Goal: Transaction & Acquisition: Purchase product/service

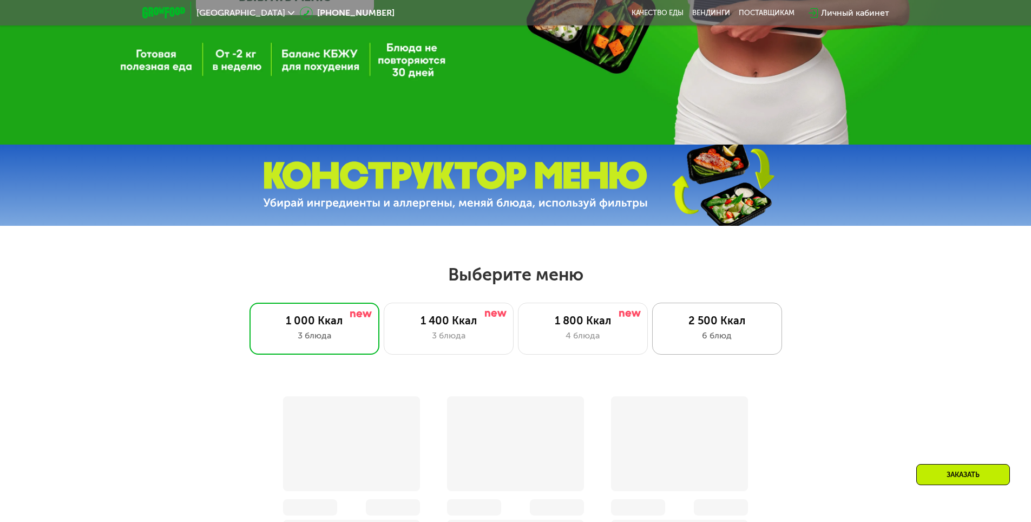
click at [697, 350] on div "2 500 Ккал 6 блюд" at bounding box center [717, 329] width 130 height 52
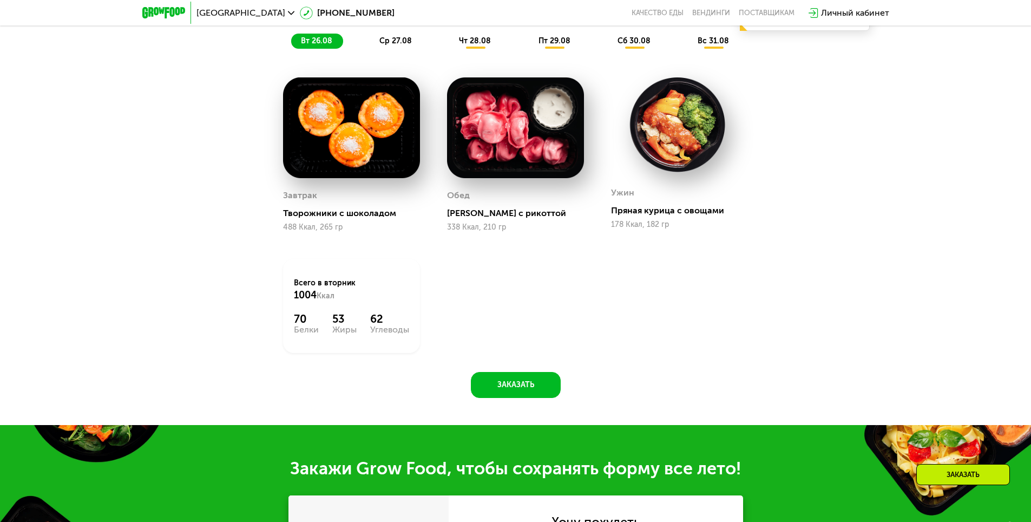
scroll to position [733, 0]
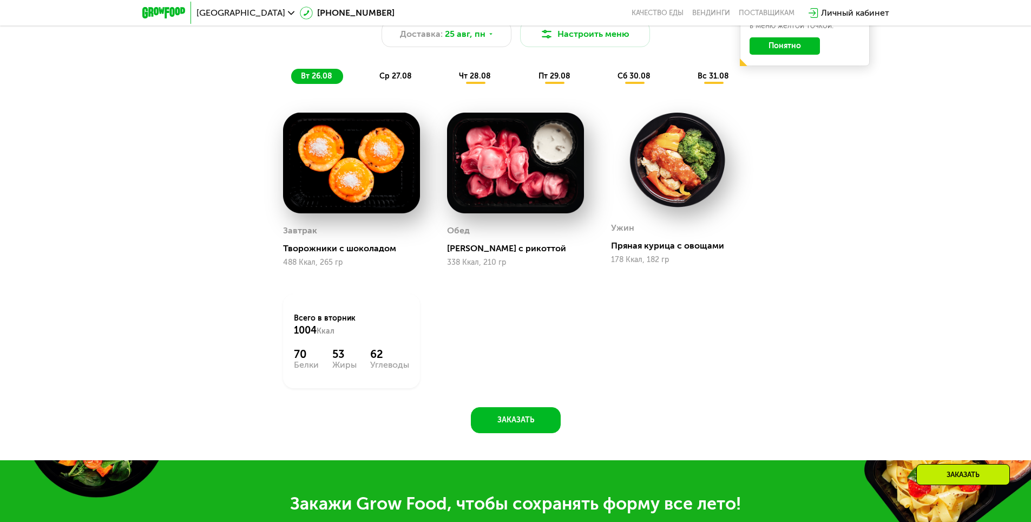
click at [397, 79] on span "ср 27.08" at bounding box center [395, 75] width 32 height 9
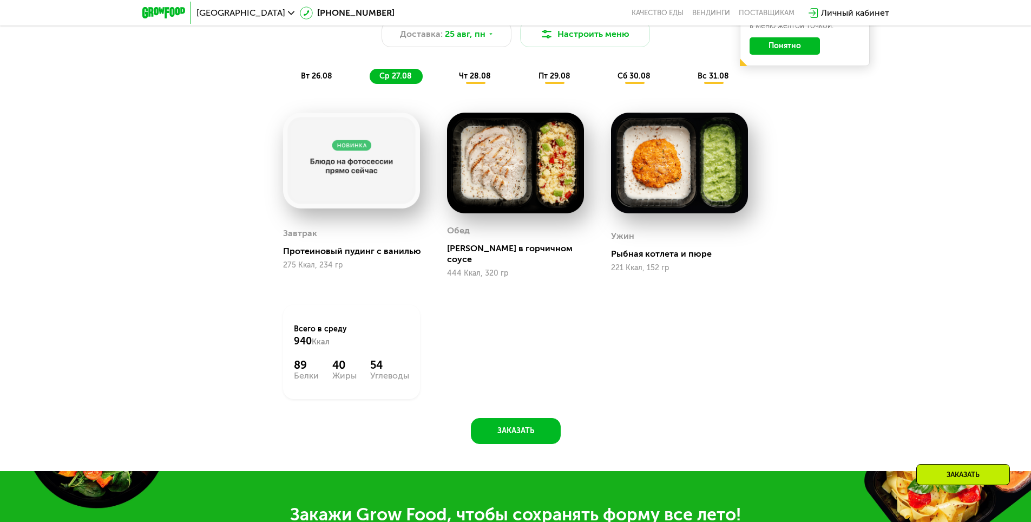
click at [474, 79] on span "чт 28.08" at bounding box center [475, 75] width 32 height 9
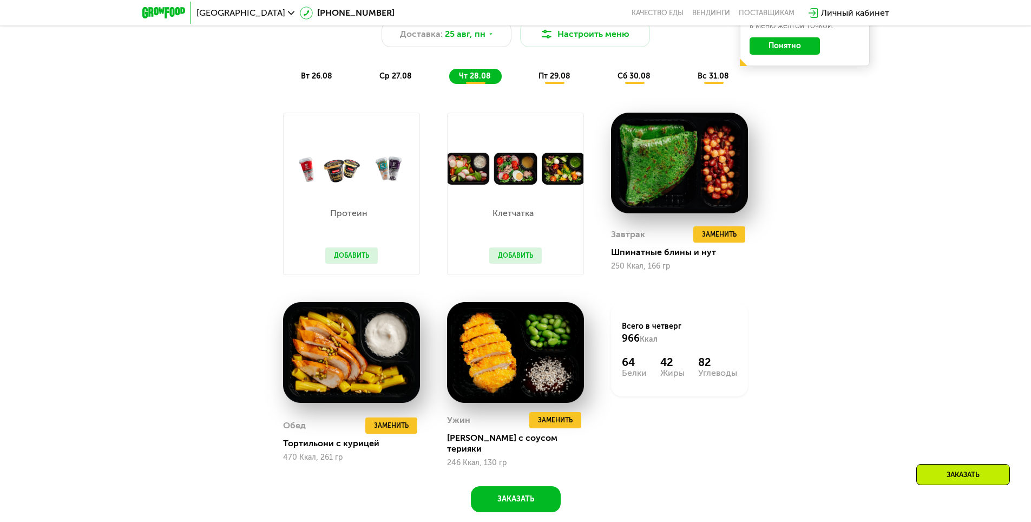
click at [548, 80] on span "пт 29.08" at bounding box center [555, 75] width 32 height 9
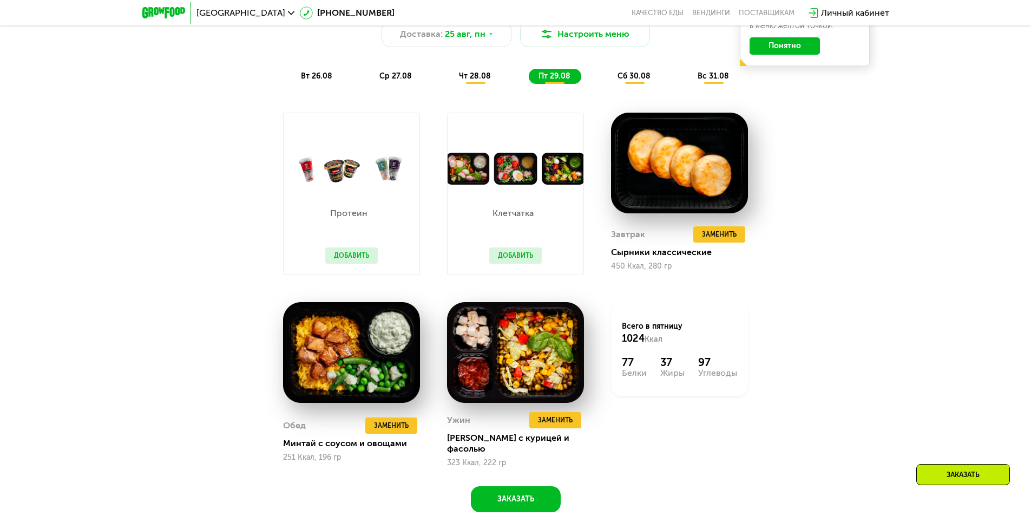
click at [688, 84] on div "сб 30.08" at bounding box center [714, 76] width 52 height 15
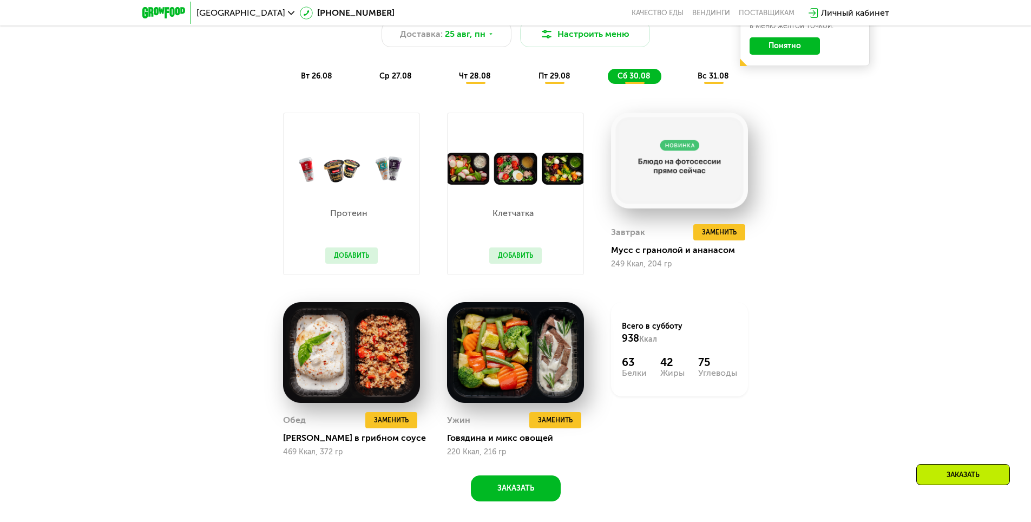
click at [705, 74] on div "вс 31.08" at bounding box center [714, 76] width 52 height 15
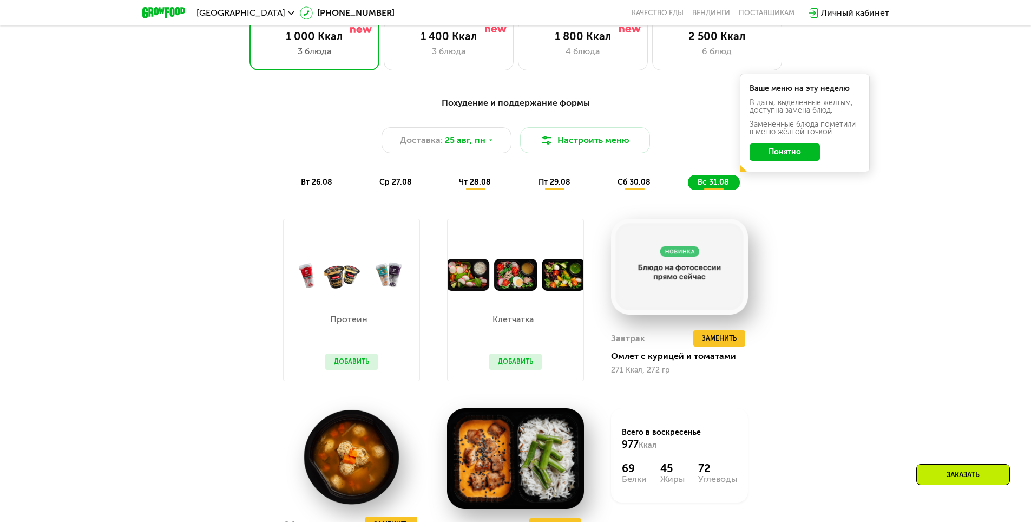
scroll to position [625, 0]
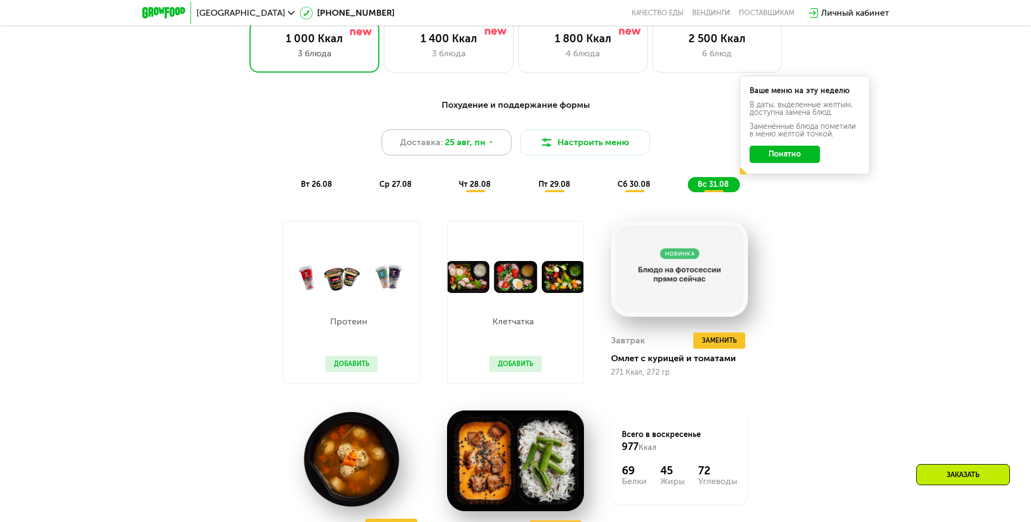
click at [481, 149] on span "25 авг, пн" at bounding box center [465, 142] width 41 height 13
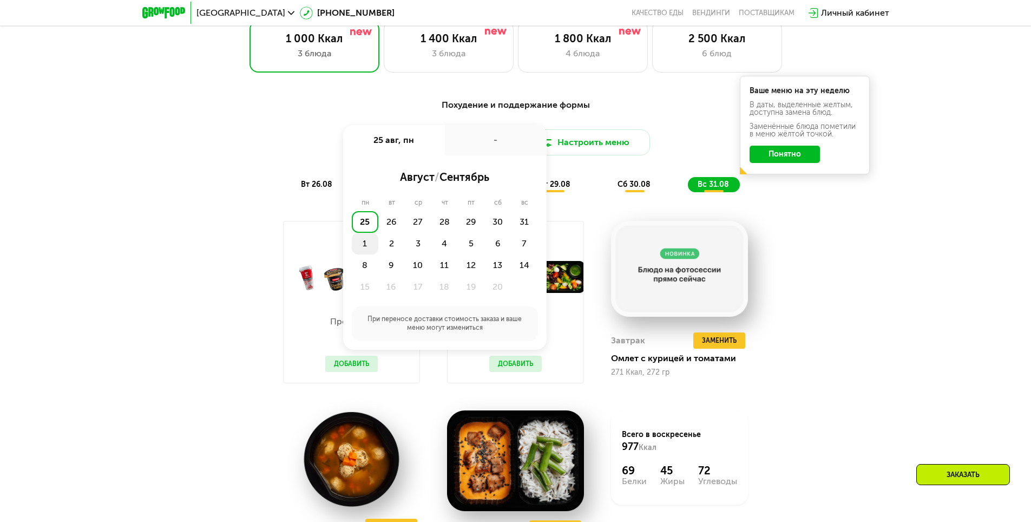
click at [378, 246] on div "1" at bounding box center [391, 244] width 27 height 22
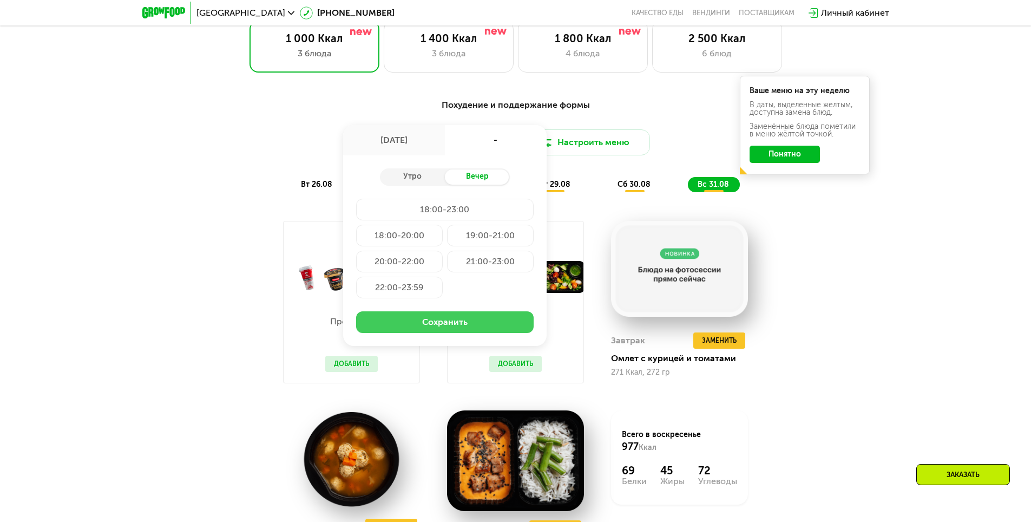
click at [413, 320] on button "Сохранить" at bounding box center [445, 322] width 178 height 22
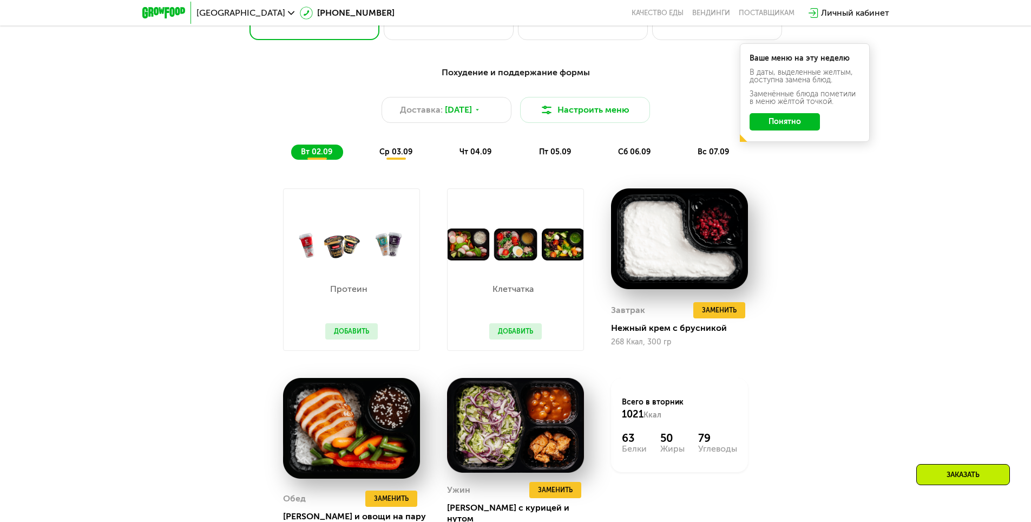
scroll to position [643, 0]
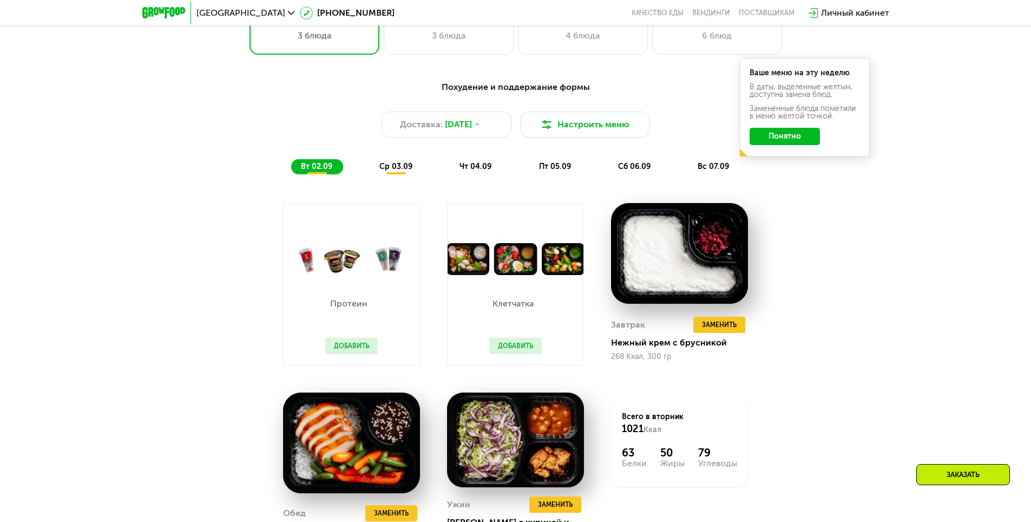
click at [386, 171] on span "ср 03.09" at bounding box center [395, 166] width 33 height 9
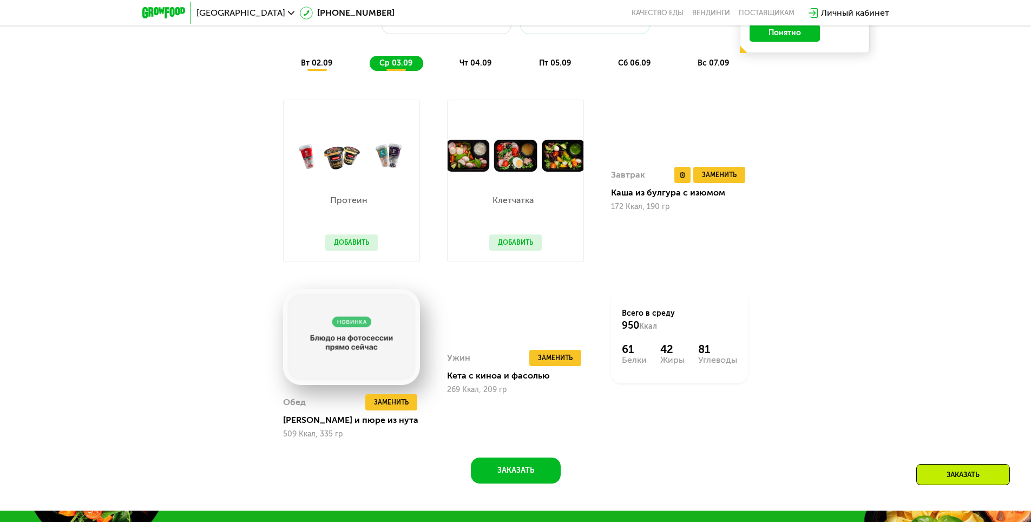
scroll to position [751, 0]
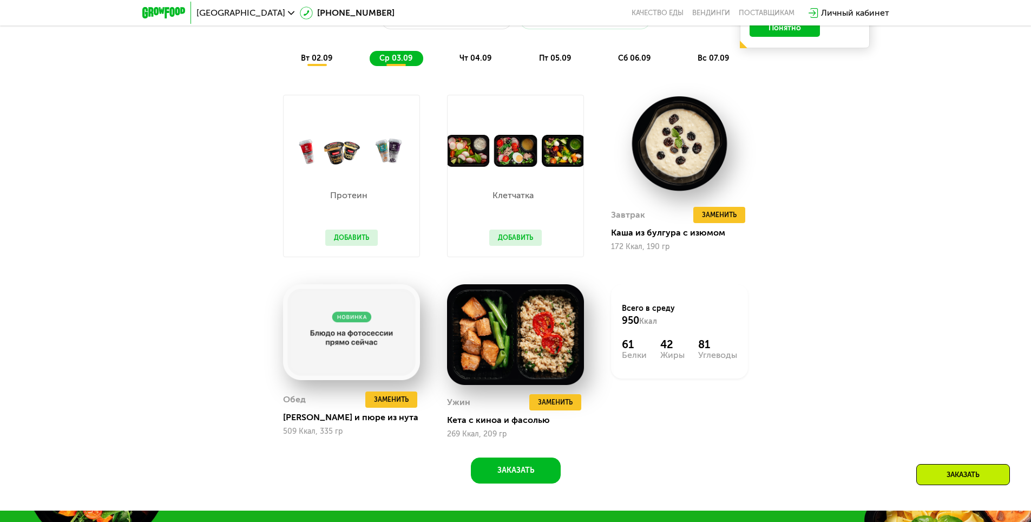
click at [469, 61] on span "чт 04.09" at bounding box center [476, 58] width 32 height 9
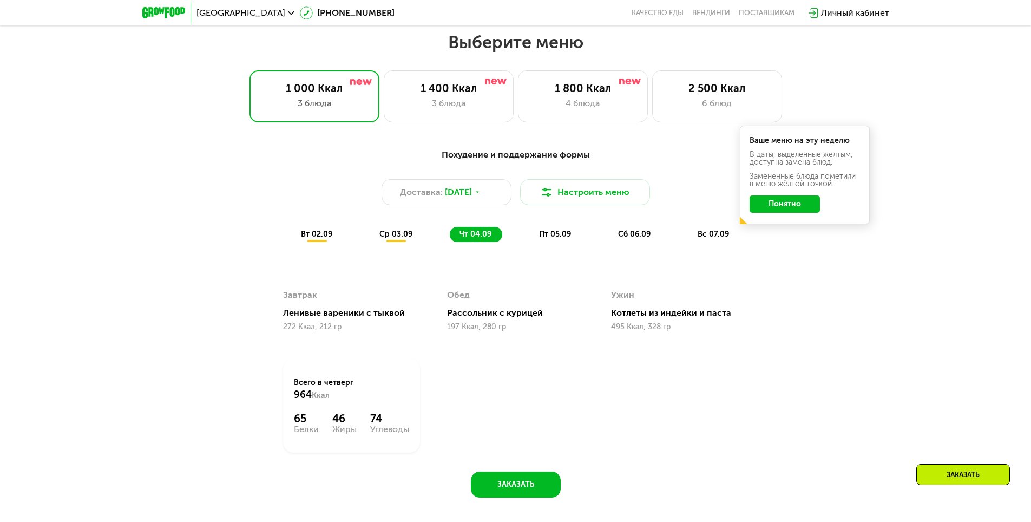
scroll to position [571, 0]
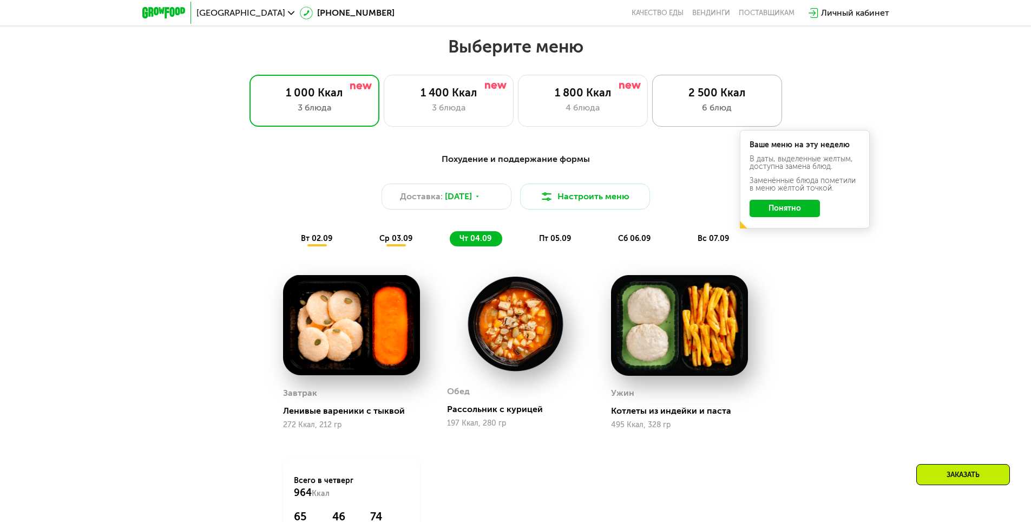
click at [735, 97] on div "2 500 Ккал" at bounding box center [717, 92] width 107 height 13
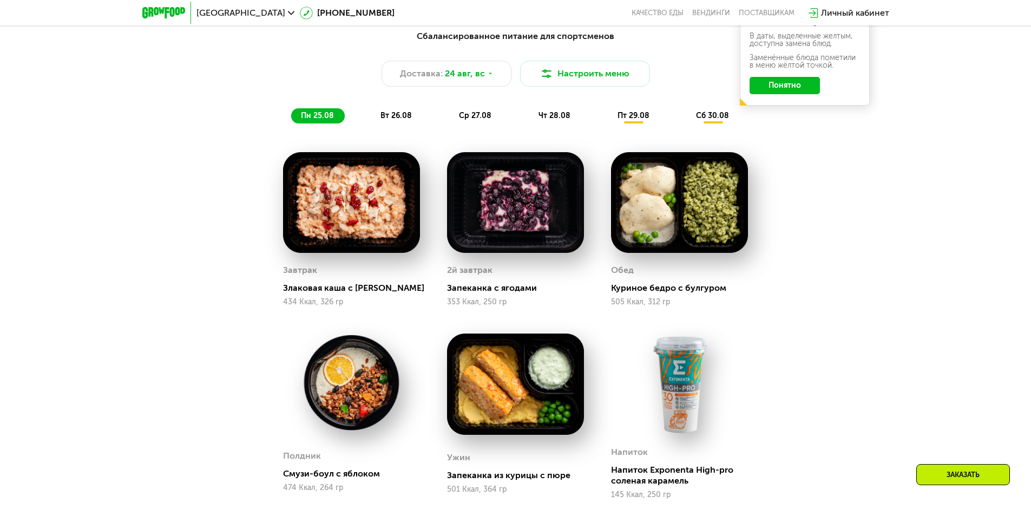
scroll to position [697, 0]
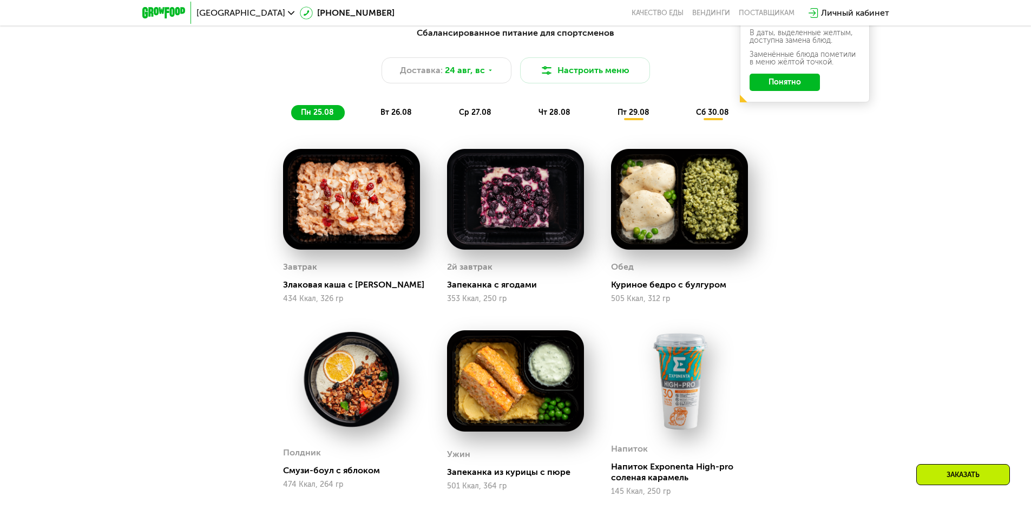
click at [388, 117] on span "вт 26.08" at bounding box center [396, 112] width 31 height 9
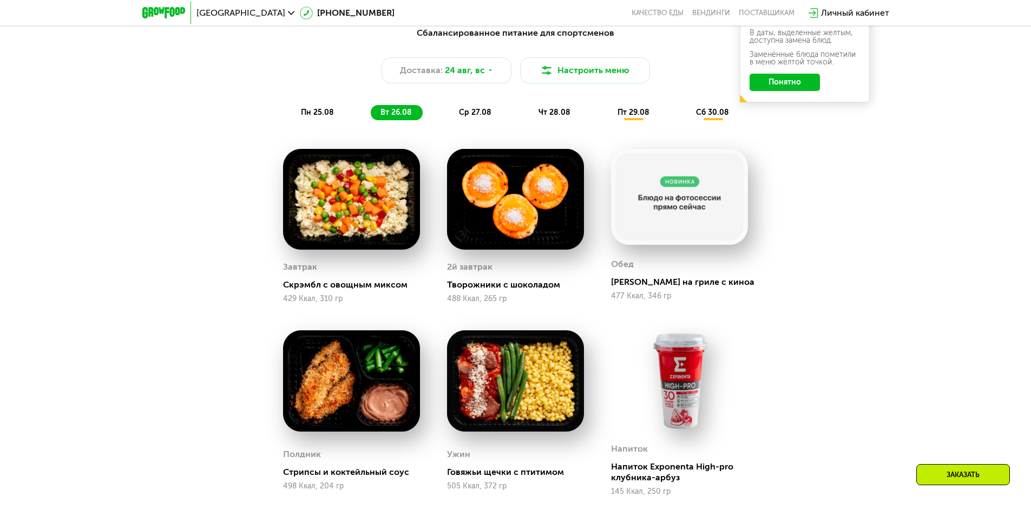
click at [355, 353] on img at bounding box center [351, 380] width 137 height 101
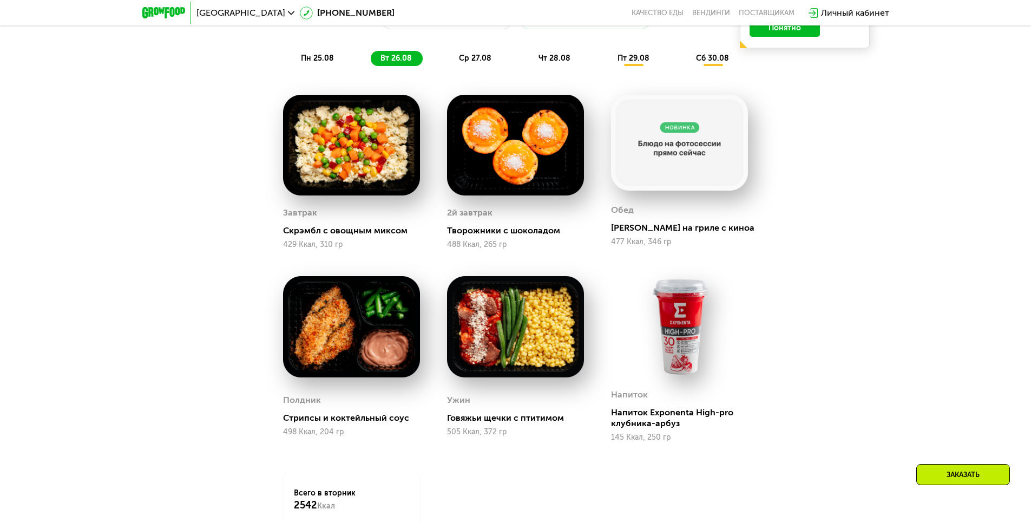
click at [346, 315] on img at bounding box center [351, 326] width 137 height 101
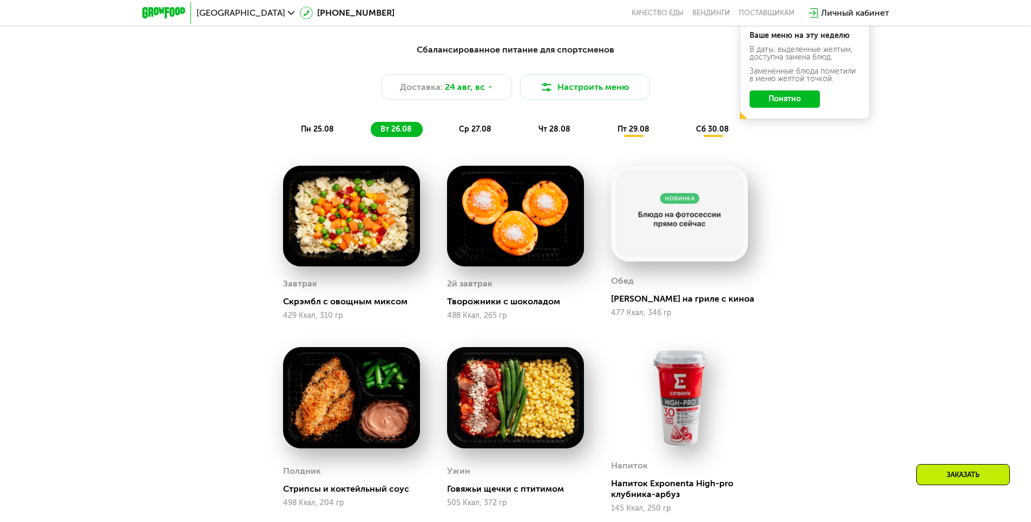
scroll to position [679, 0]
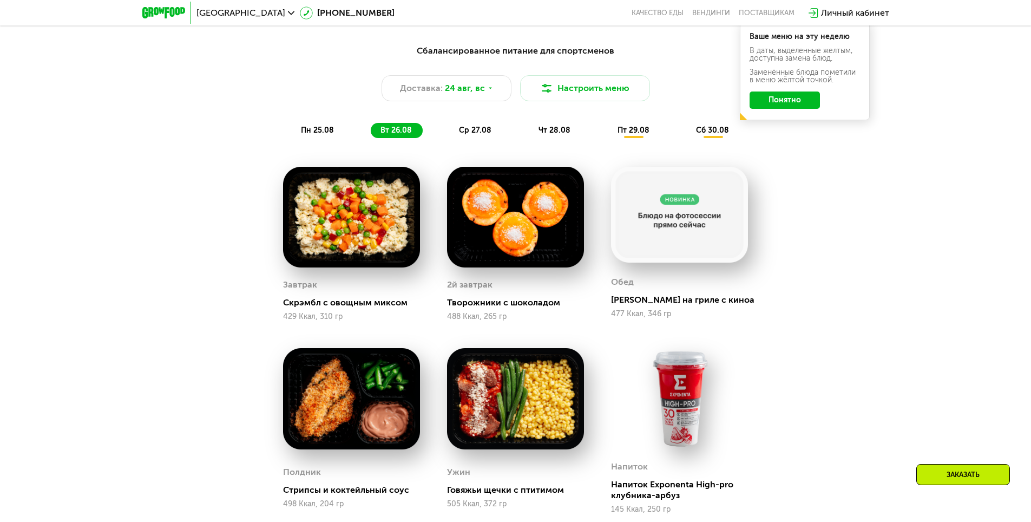
click at [473, 130] on span "ср 27.08" at bounding box center [475, 130] width 32 height 9
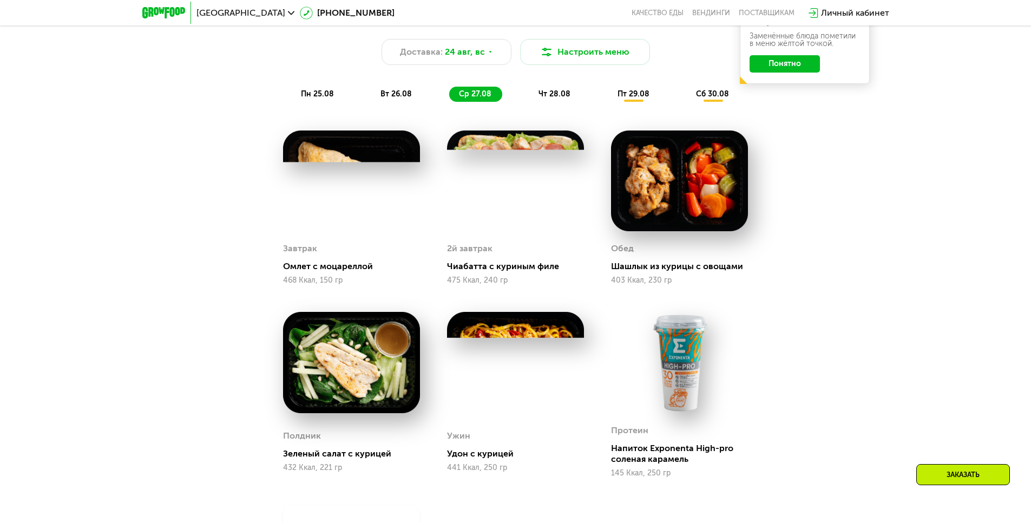
scroll to position [733, 0]
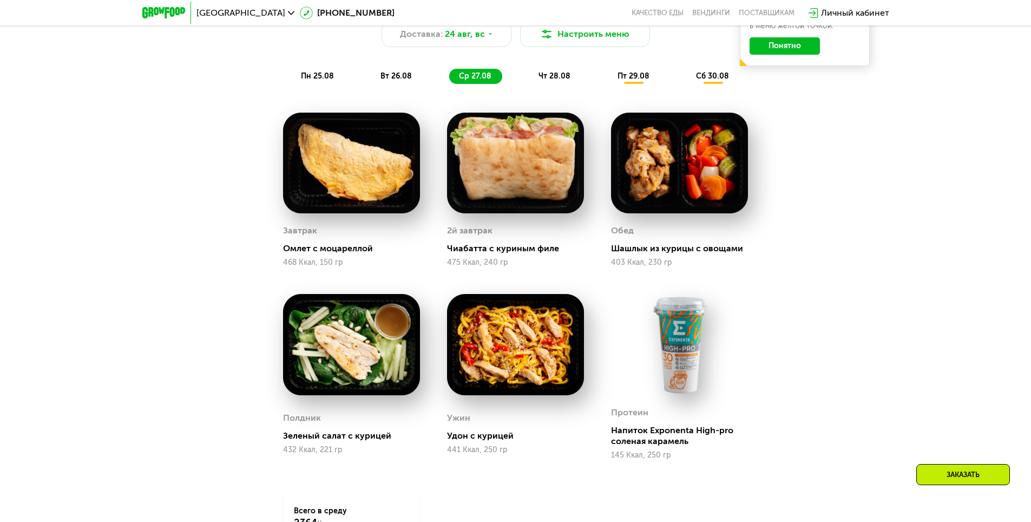
click at [547, 76] on span "чт 28.08" at bounding box center [555, 75] width 32 height 9
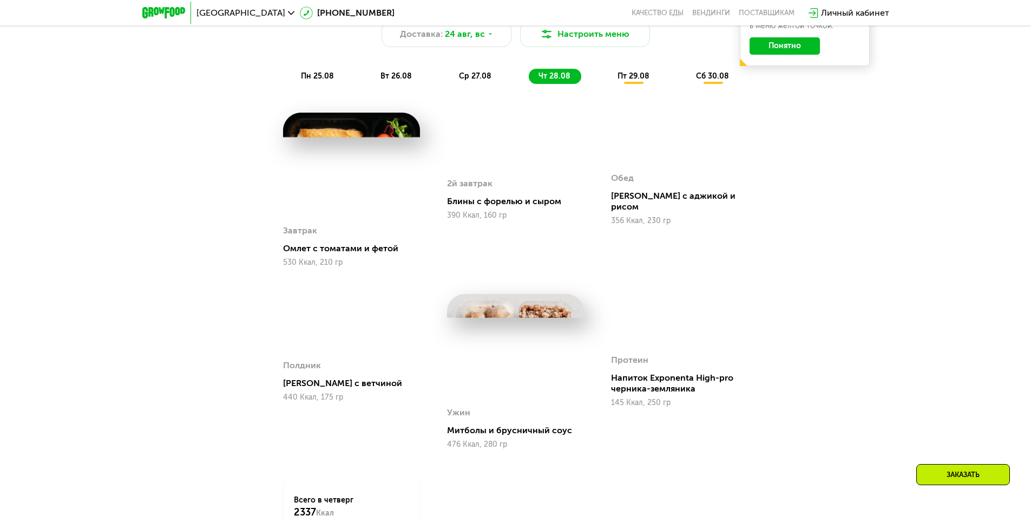
scroll to position [751, 0]
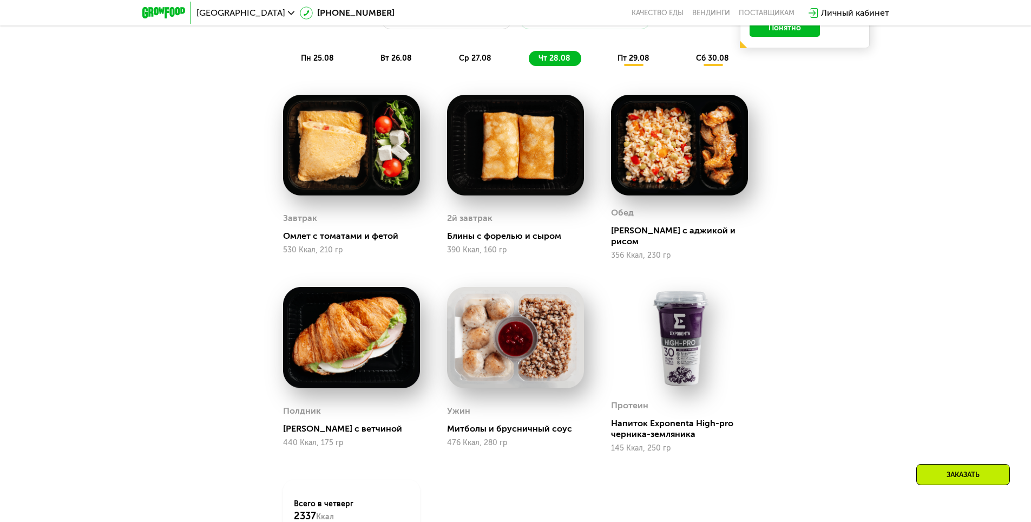
click at [630, 63] on span "пт 29.08" at bounding box center [634, 58] width 32 height 9
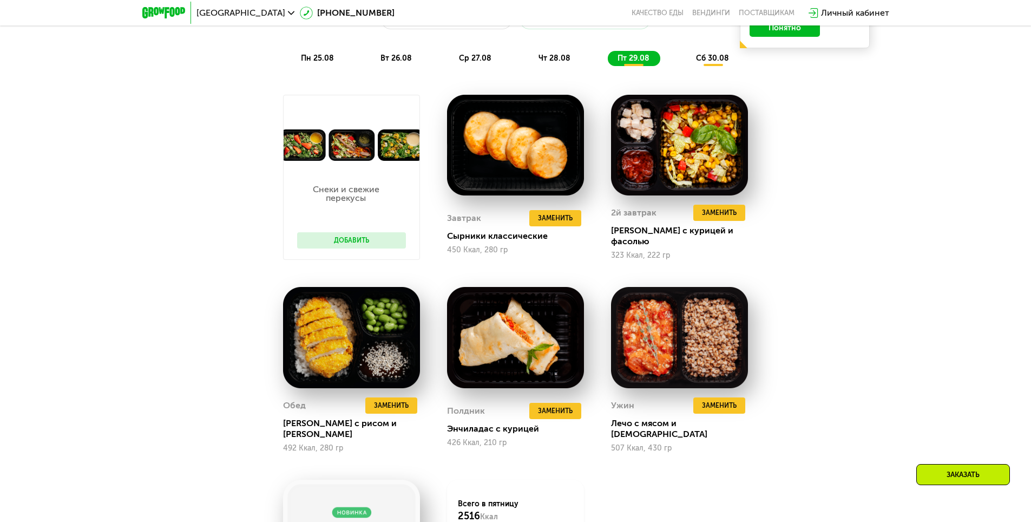
click at [712, 62] on span "сб 30.08" at bounding box center [712, 58] width 33 height 9
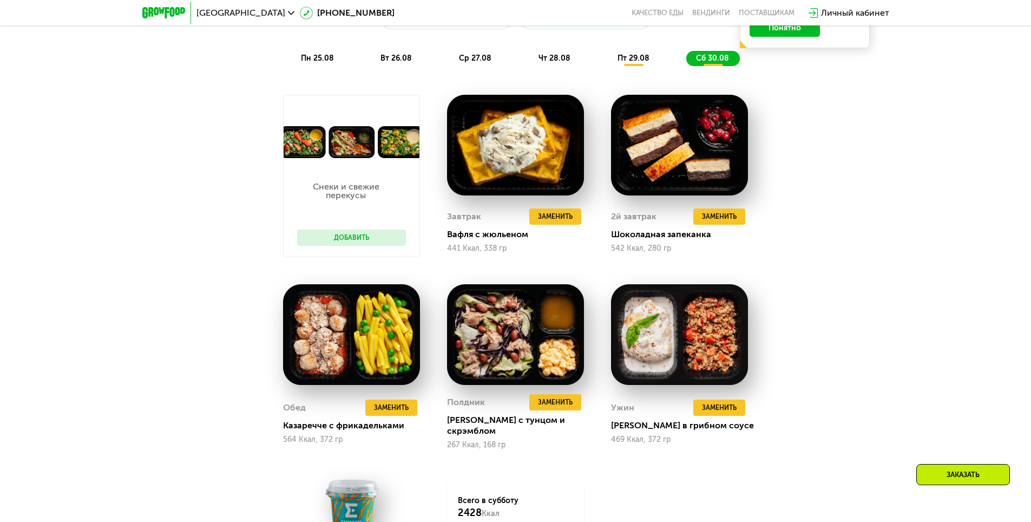
click at [727, 55] on div "сб 30.08" at bounding box center [713, 58] width 54 height 15
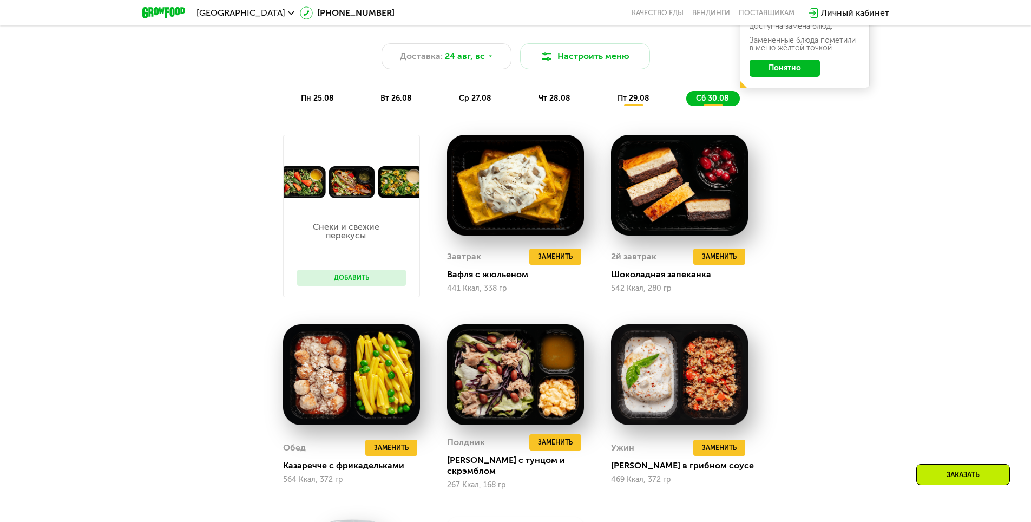
scroll to position [661, 0]
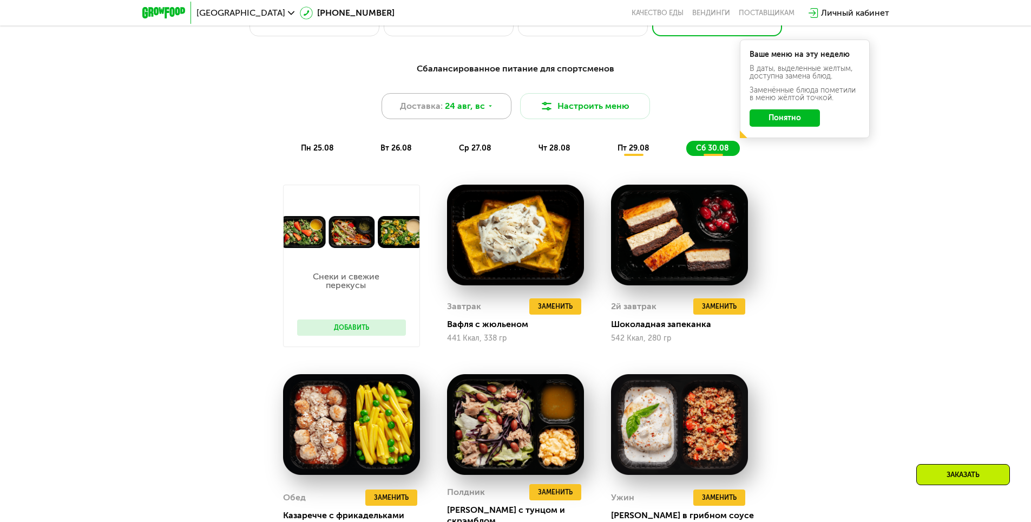
click at [461, 112] on span "24 авг, вс" at bounding box center [465, 106] width 40 height 13
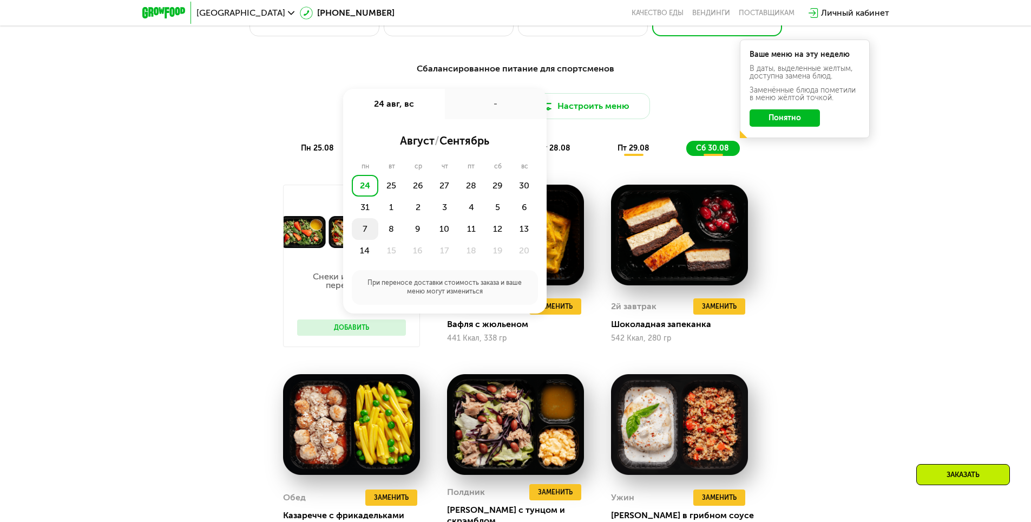
click at [378, 222] on div "7" at bounding box center [391, 229] width 27 height 22
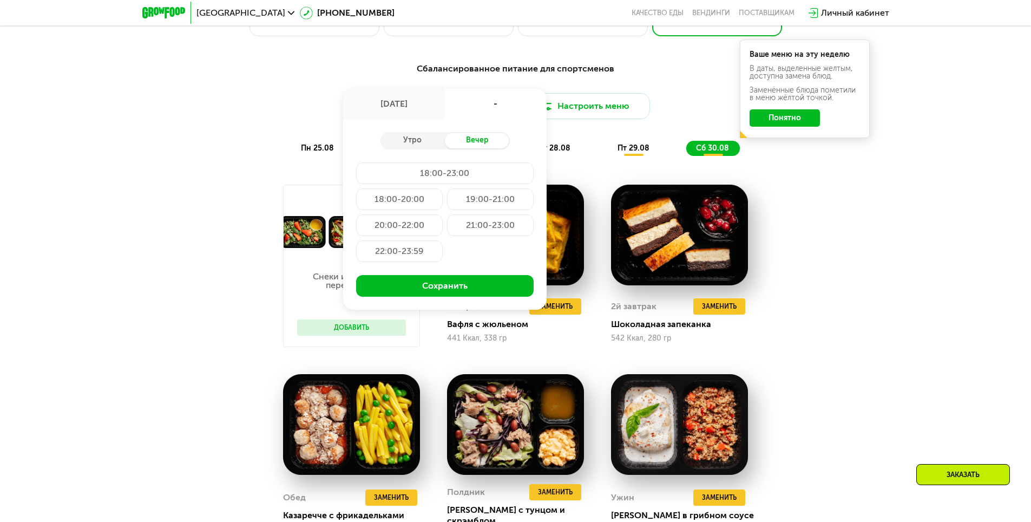
click at [404, 276] on div "Утро Вечер 18:00-23:00 18:00-20:00 19:00-21:00 20:00-22:00 21:00-23:00 22:00-23…" at bounding box center [445, 214] width 204 height 191
click at [398, 291] on button "Сохранить" at bounding box center [445, 286] width 178 height 22
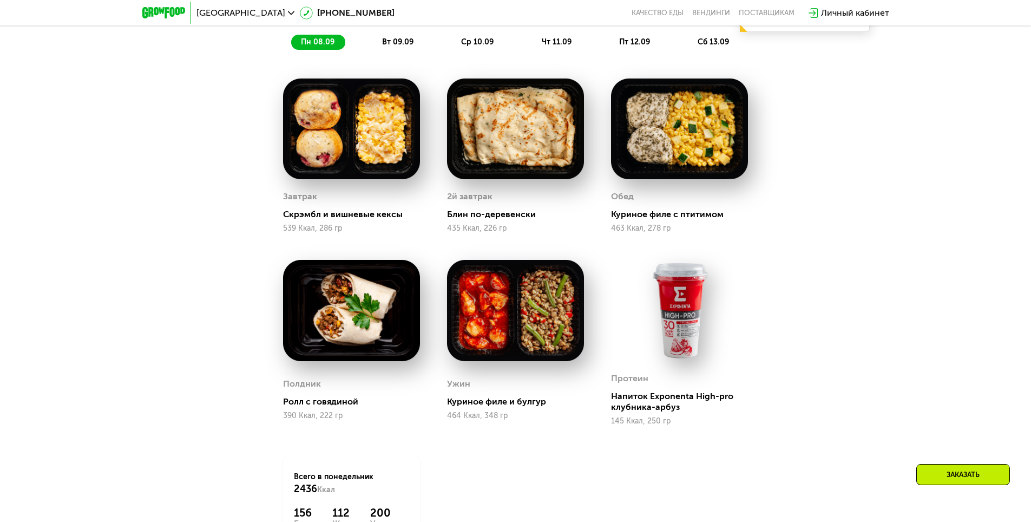
scroll to position [769, 0]
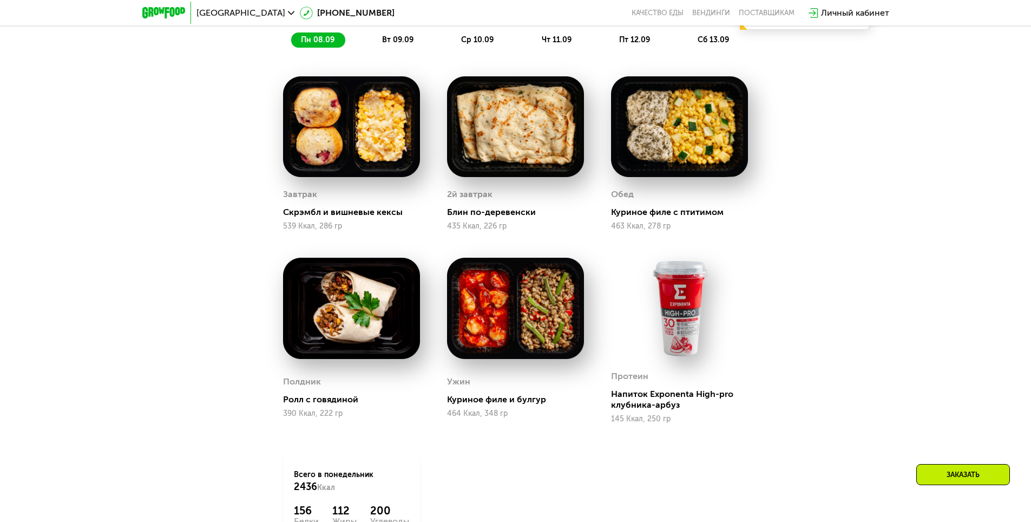
click at [386, 28] on div "Сбалансированное питание для спортсменов Доставка: [DATE] Настроить меню пн 08.…" at bounding box center [515, 1] width 641 height 94
click at [405, 39] on span "вт 09.09" at bounding box center [397, 39] width 31 height 9
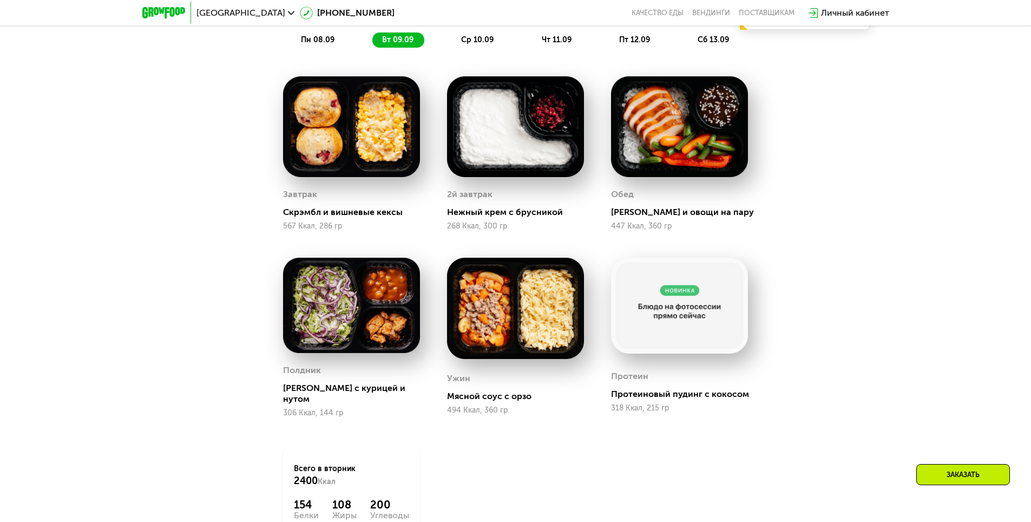
click at [479, 44] on span "ср 10.09" at bounding box center [477, 39] width 32 height 9
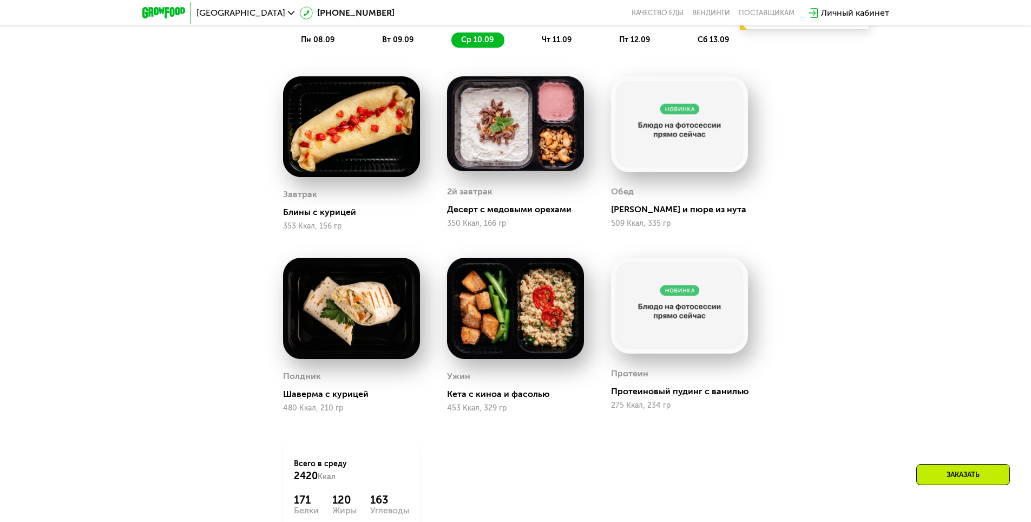
click at [551, 40] on span "чт 11.09" at bounding box center [557, 39] width 30 height 9
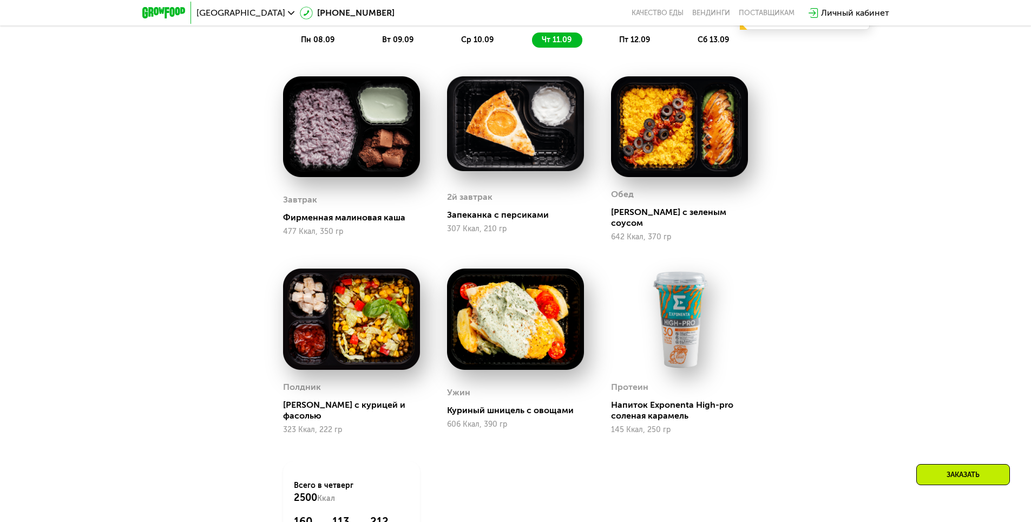
click at [631, 43] on span "пт 12.09" at bounding box center [634, 39] width 31 height 9
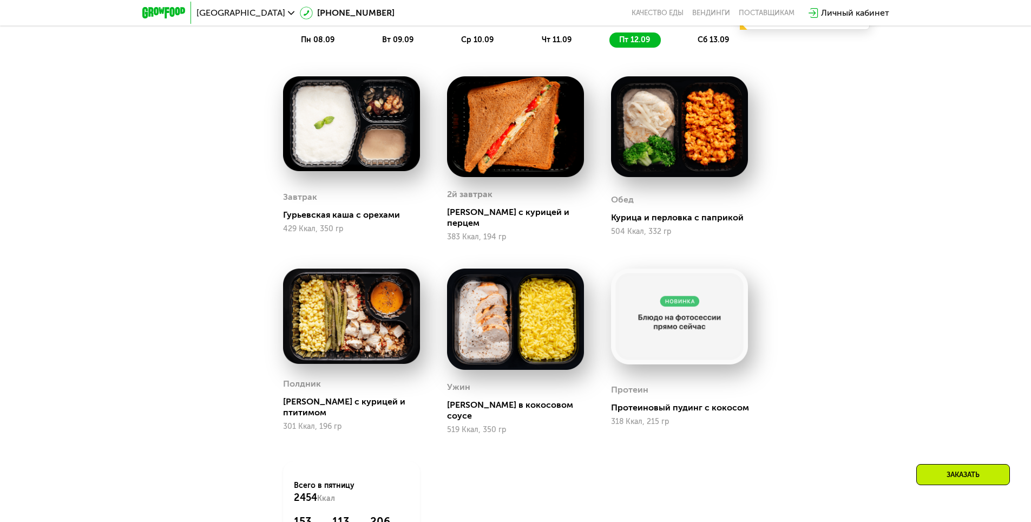
click at [722, 44] on span "сб 13.09" at bounding box center [713, 39] width 31 height 9
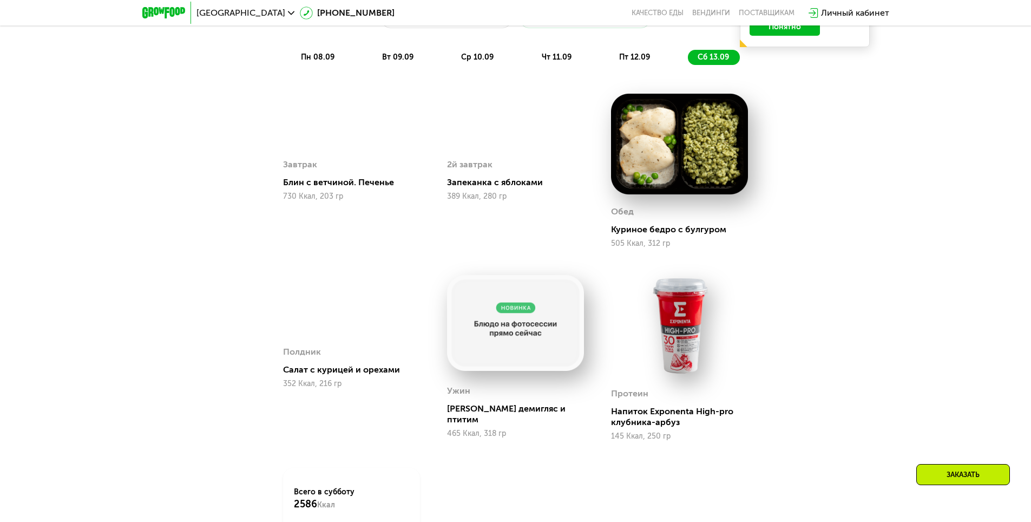
scroll to position [697, 0]
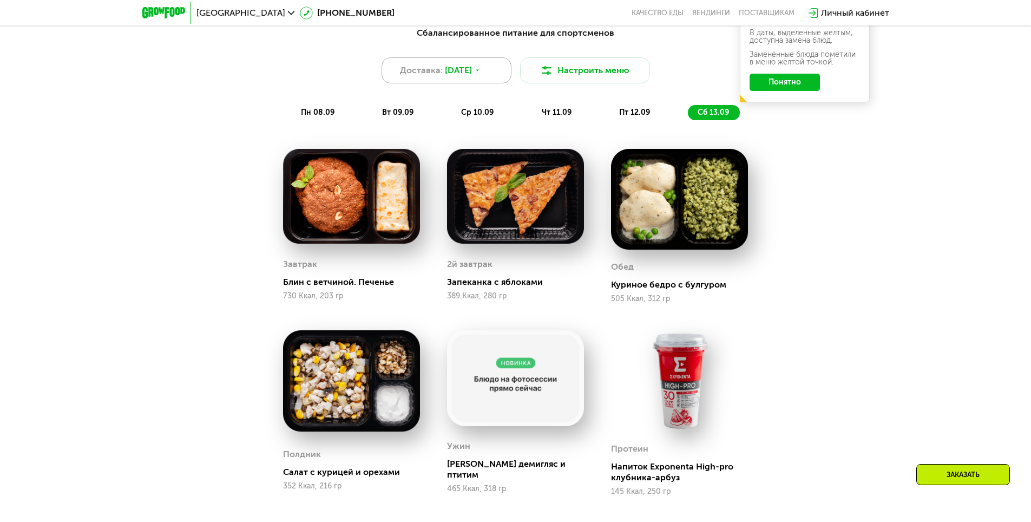
click at [455, 74] on span "[DATE]" at bounding box center [458, 70] width 27 height 13
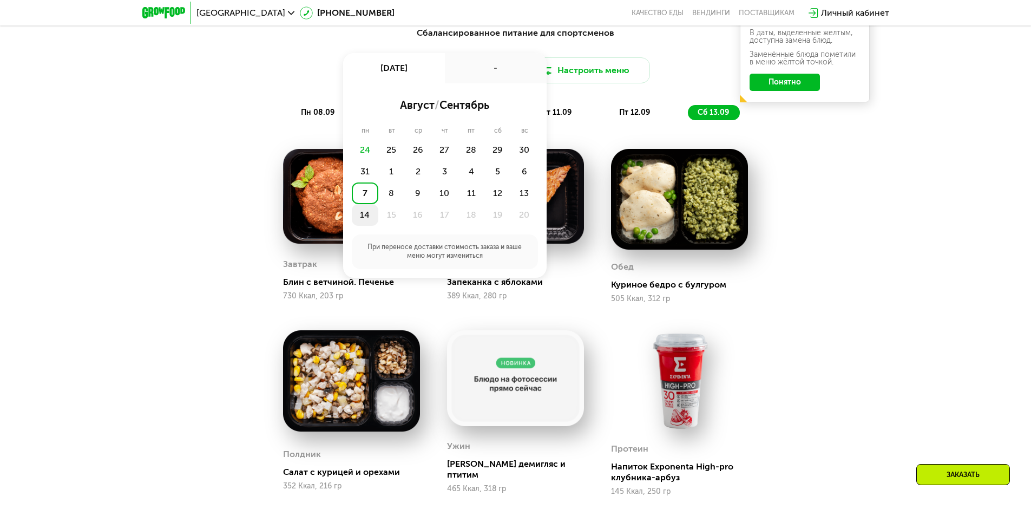
click at [378, 214] on div "14" at bounding box center [391, 215] width 27 height 22
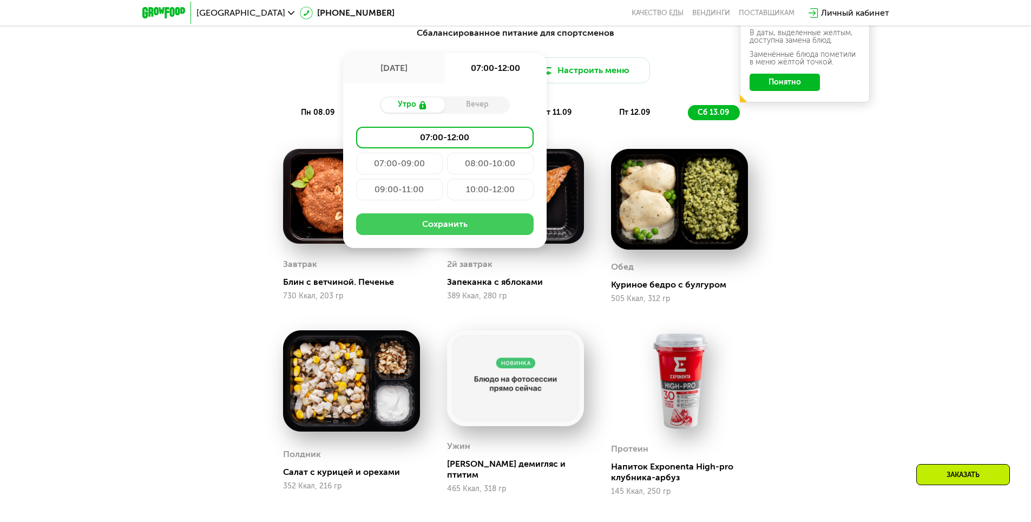
click at [393, 226] on button "Сохранить" at bounding box center [445, 224] width 178 height 22
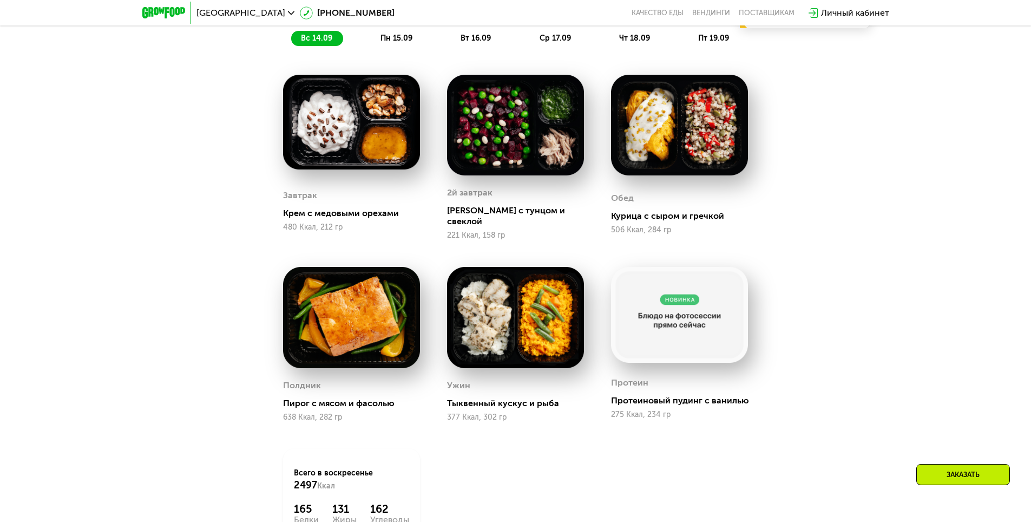
scroll to position [751, 0]
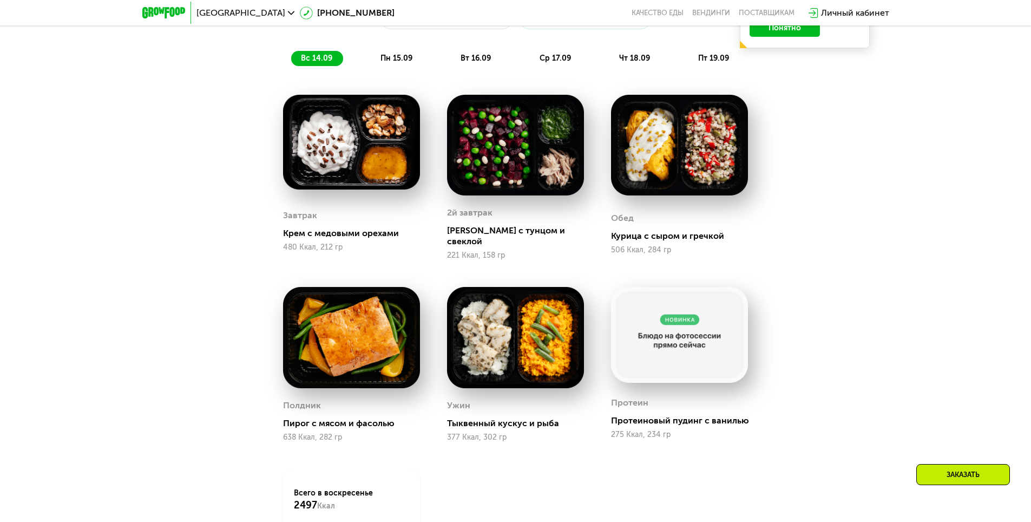
click at [384, 57] on span "пн 15.09" at bounding box center [397, 58] width 32 height 9
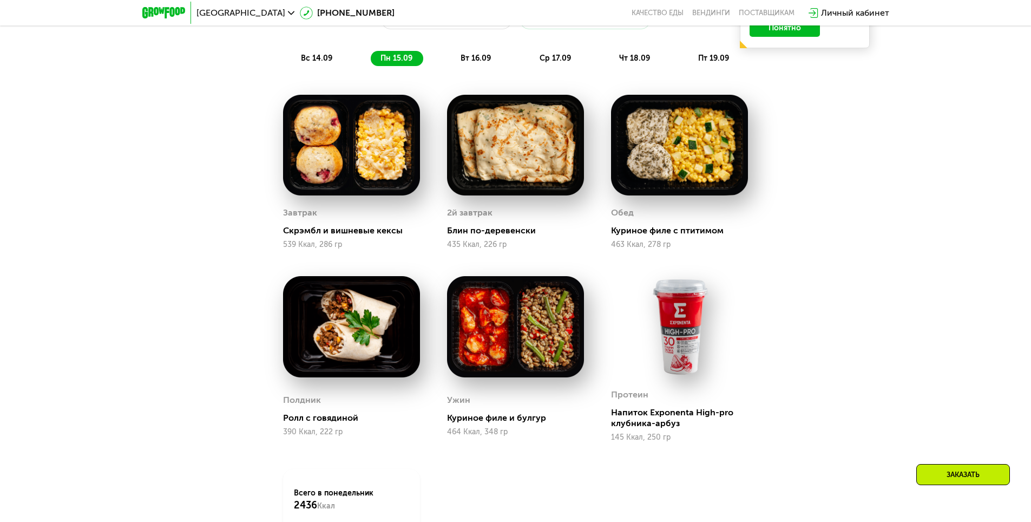
click at [488, 61] on span "вт 16.09" at bounding box center [476, 58] width 30 height 9
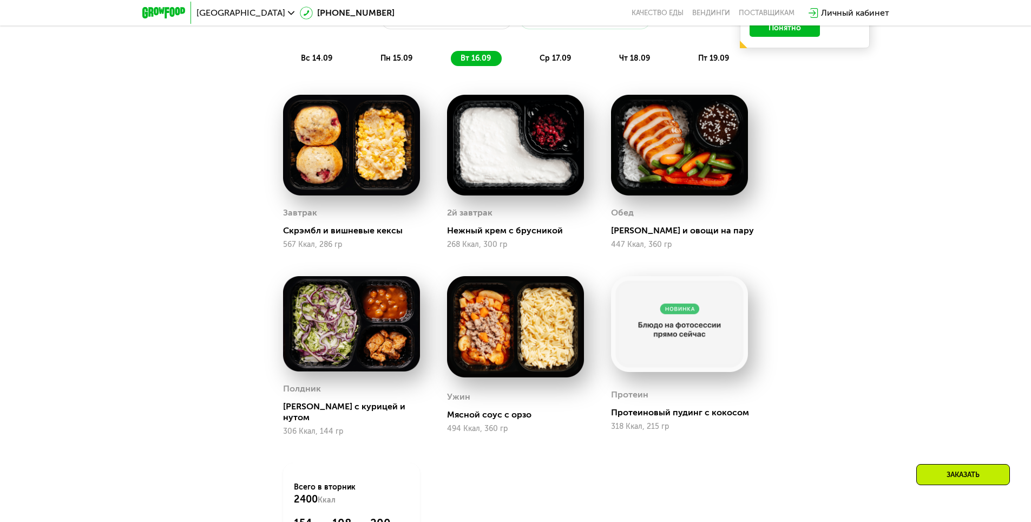
click at [555, 63] on span "ср 17.09" at bounding box center [555, 58] width 31 height 9
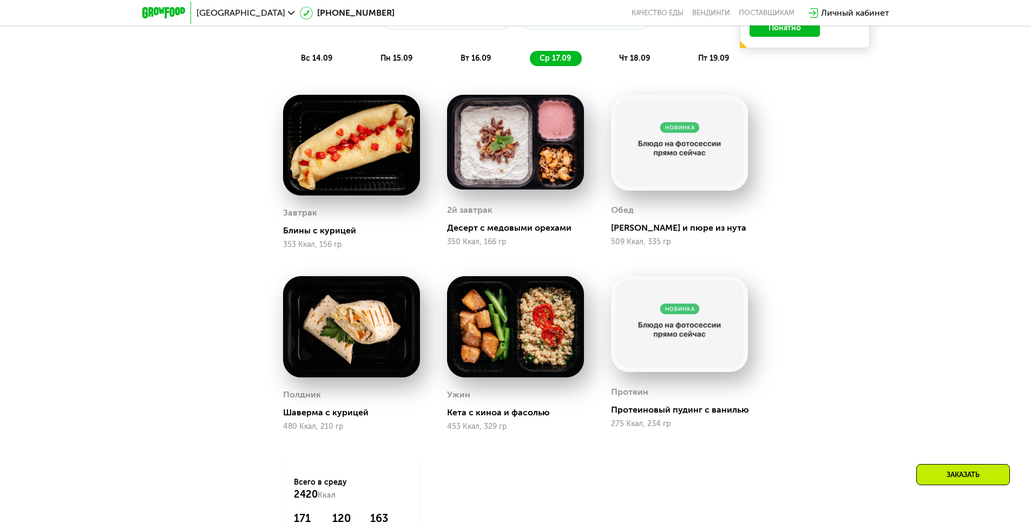
click at [624, 60] on span "чт 18.09" at bounding box center [634, 58] width 31 height 9
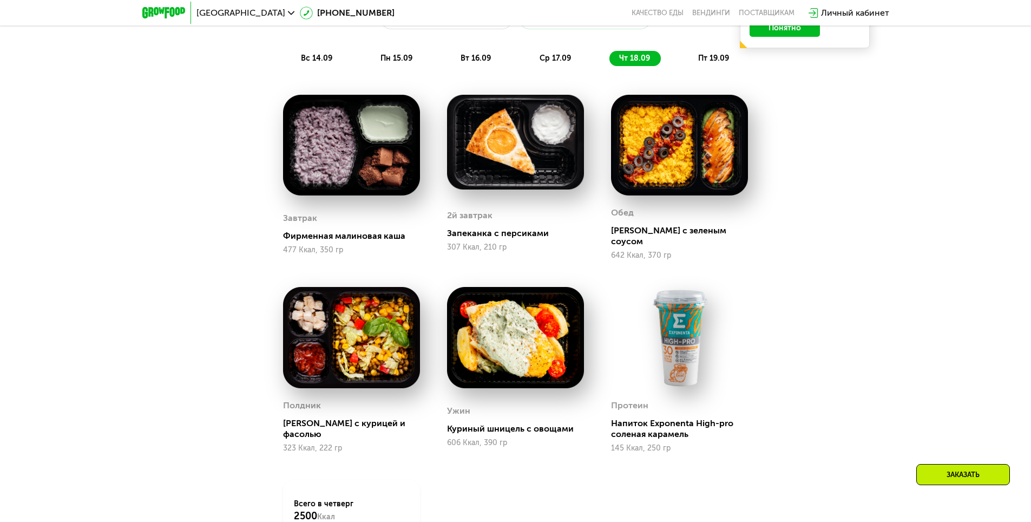
click at [720, 63] on span "пт 19.09" at bounding box center [713, 58] width 31 height 9
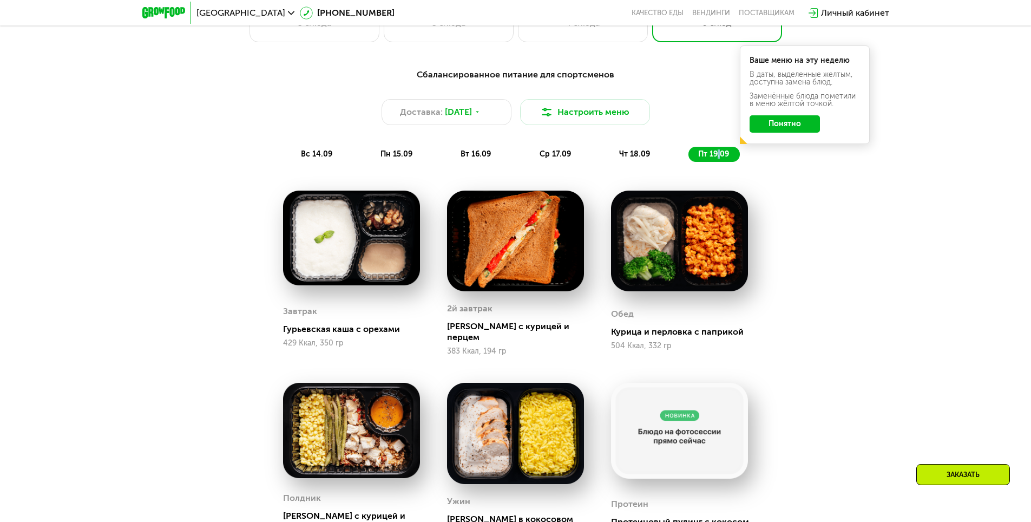
scroll to position [607, 0]
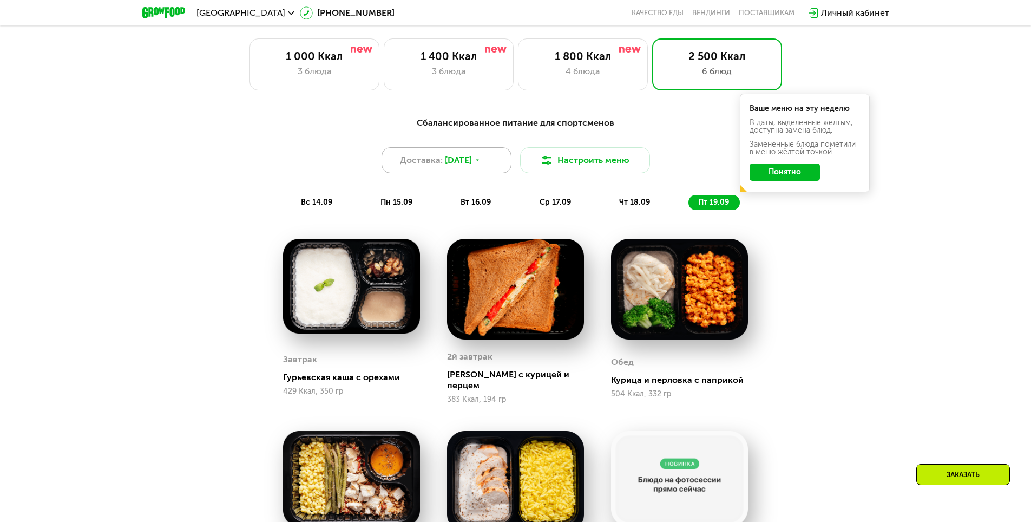
click at [424, 173] on div "Доставка: [DATE]" at bounding box center [447, 160] width 130 height 26
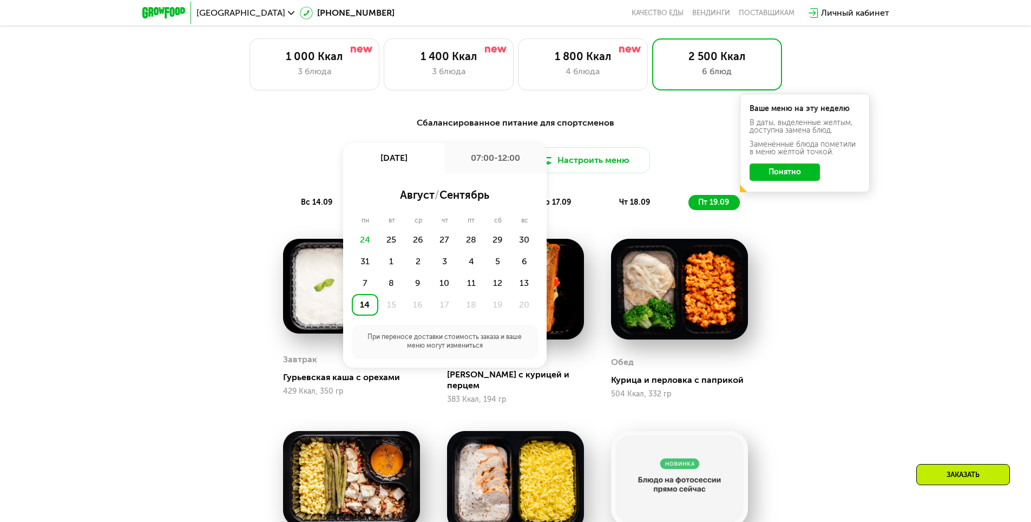
click at [458, 194] on span "сентябрь" at bounding box center [465, 194] width 50 height 13
click at [947, 311] on div "Сбалансированное питание для спортсменов Доставка: [DATE] сен, вс 07:00-12:00 а…" at bounding box center [515, 445] width 1031 height 689
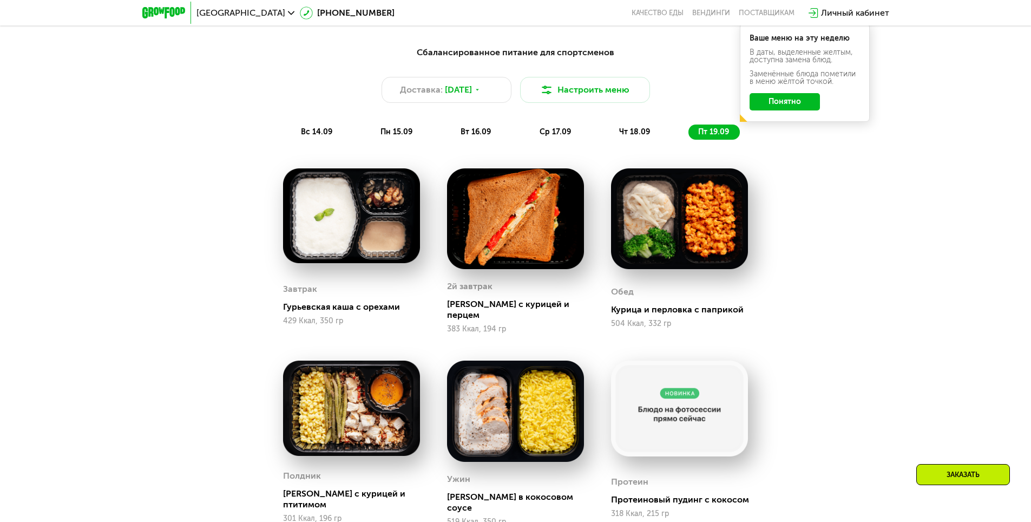
scroll to position [679, 0]
